Goal: Navigation & Orientation: Find specific page/section

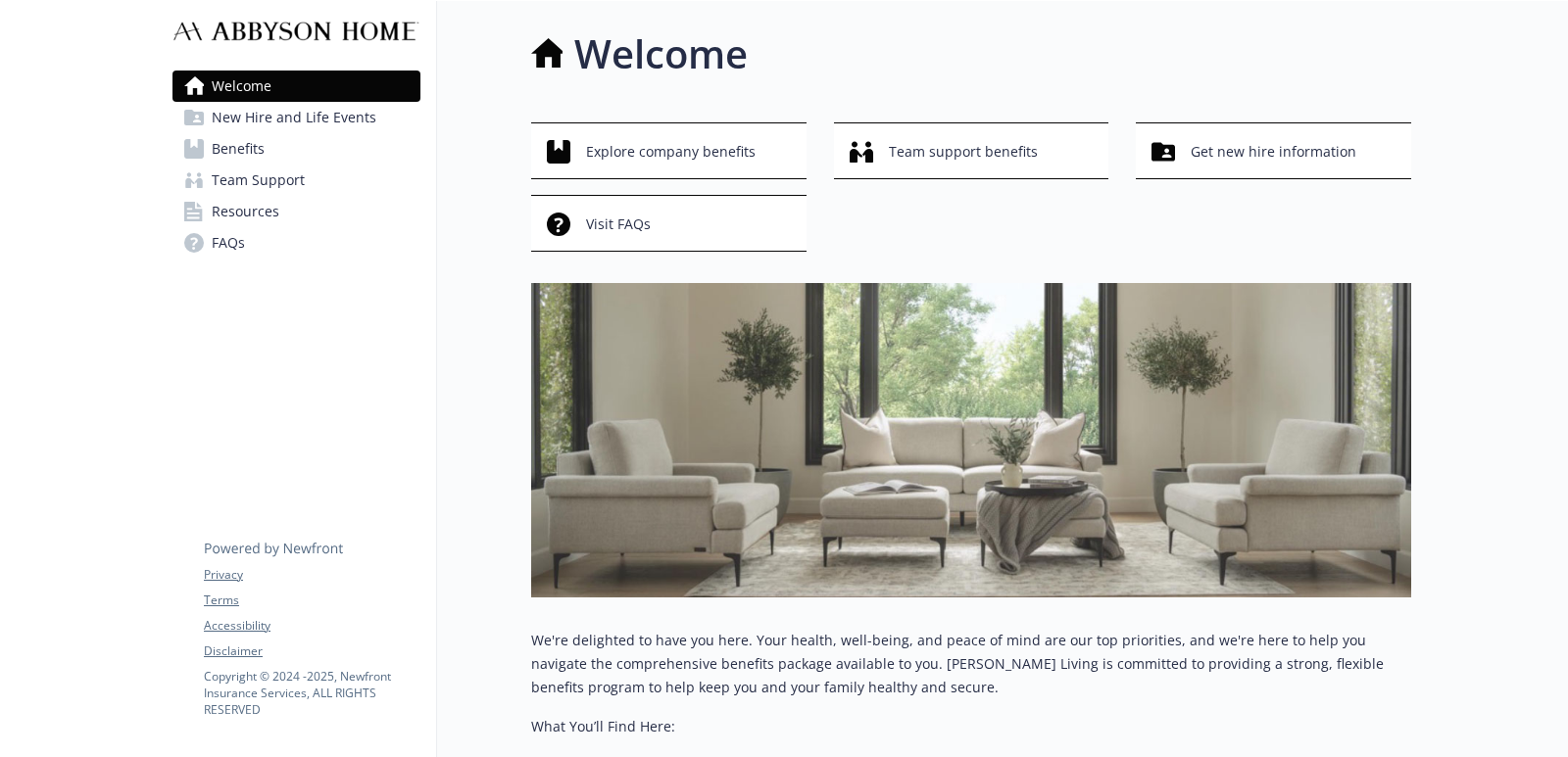
scroll to position [0, 17]
